Goal: Task Accomplishment & Management: Use online tool/utility

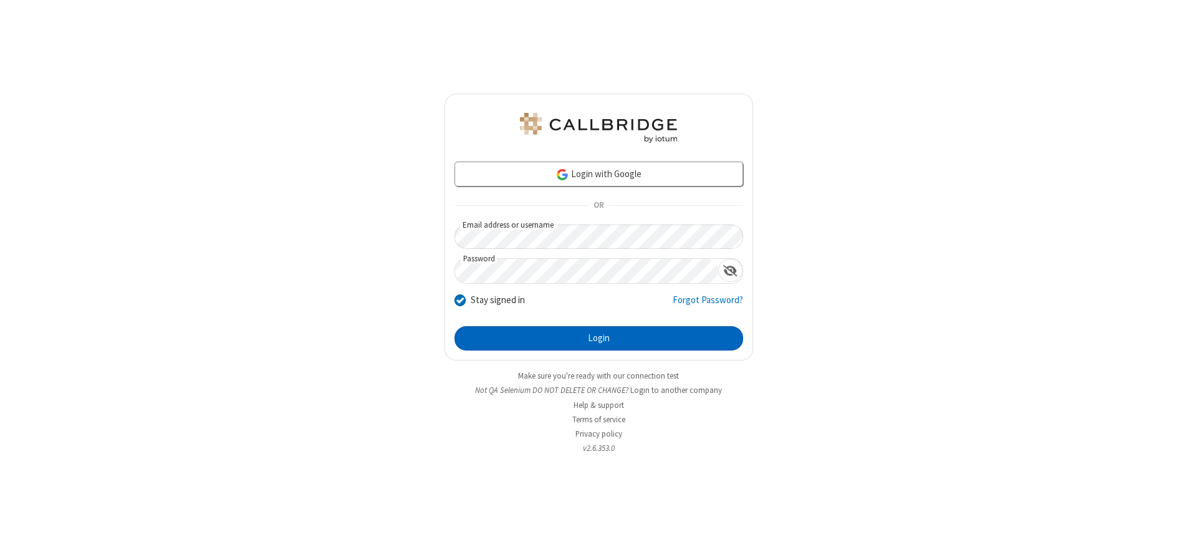
click at [599, 338] on button "Login" at bounding box center [599, 338] width 289 height 25
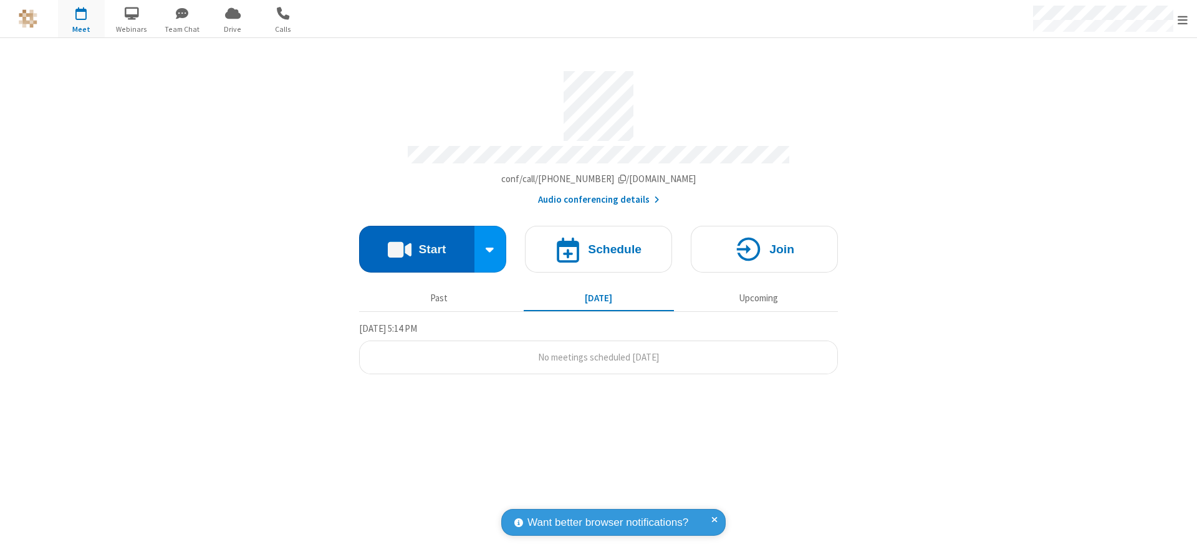
click at [417, 244] on button "Start" at bounding box center [416, 249] width 115 height 47
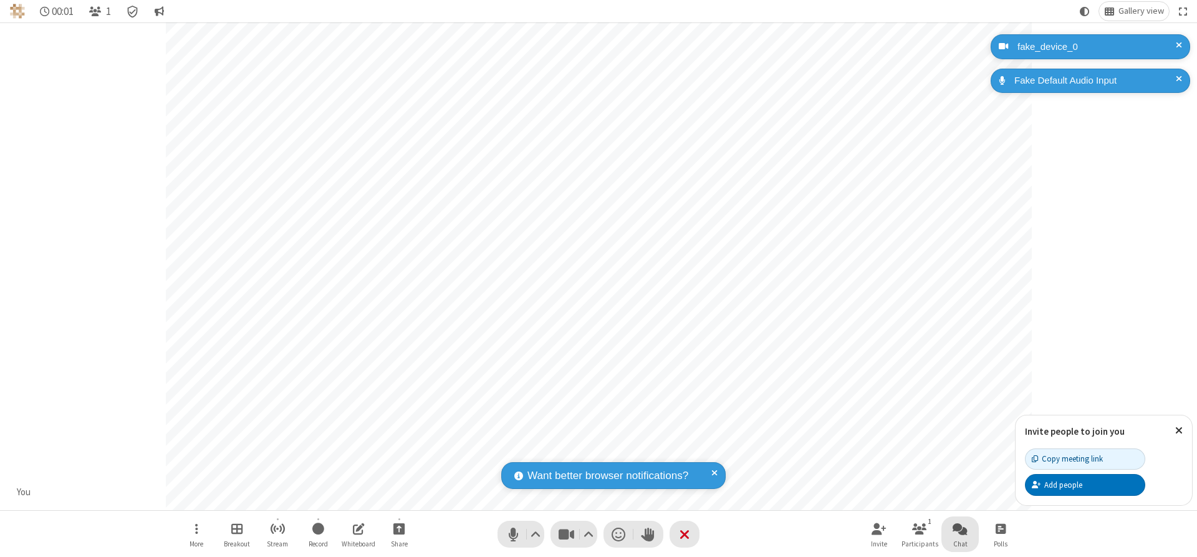
click at [960, 528] on span "Open chat" at bounding box center [960, 529] width 15 height 16
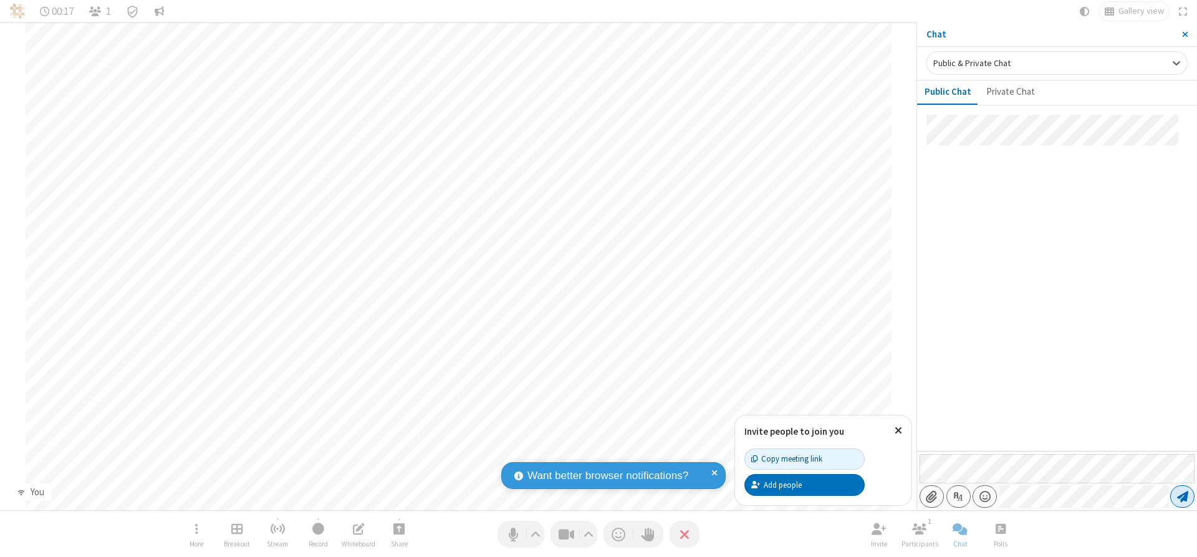
click at [1182, 496] on span "Send message" at bounding box center [1183, 496] width 11 height 12
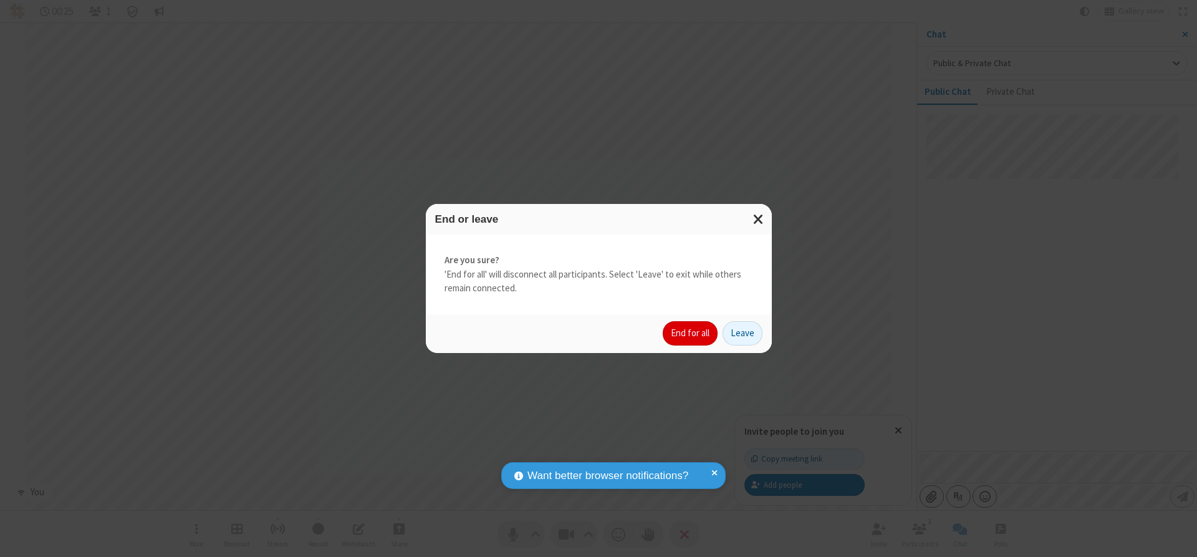
click at [691, 333] on button "End for all" at bounding box center [690, 333] width 55 height 25
